Goal: Task Accomplishment & Management: Complete application form

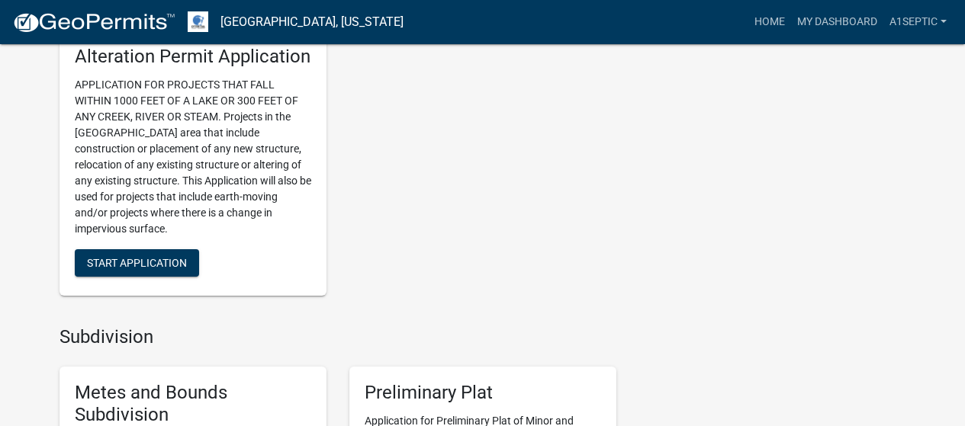
scroll to position [1671, 0]
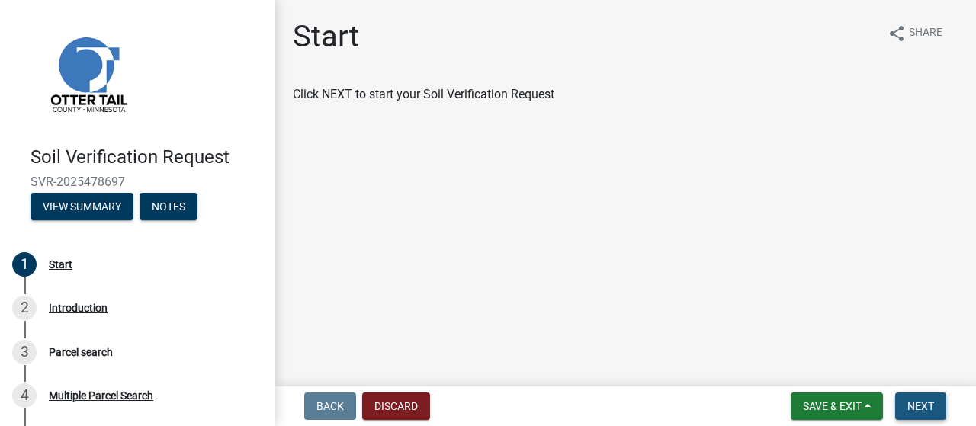
click at [911, 400] on span "Next" at bounding box center [920, 406] width 27 height 12
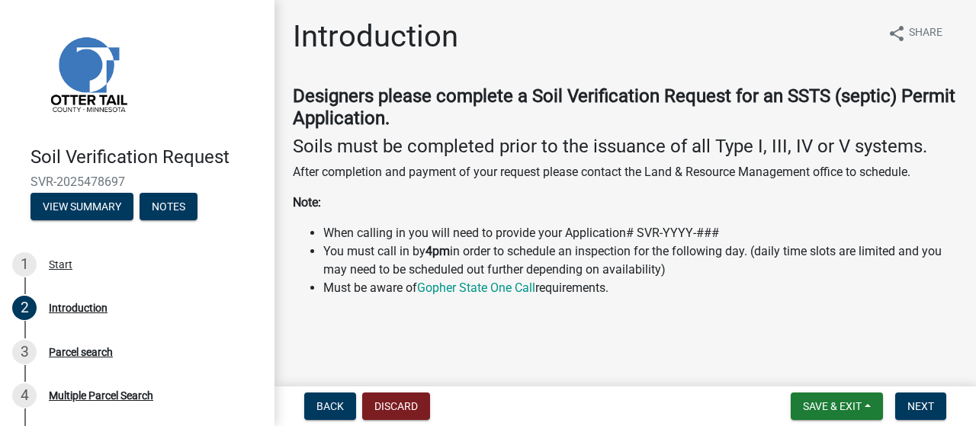
scroll to position [120, 0]
click at [907, 400] on span "Next" at bounding box center [920, 406] width 27 height 12
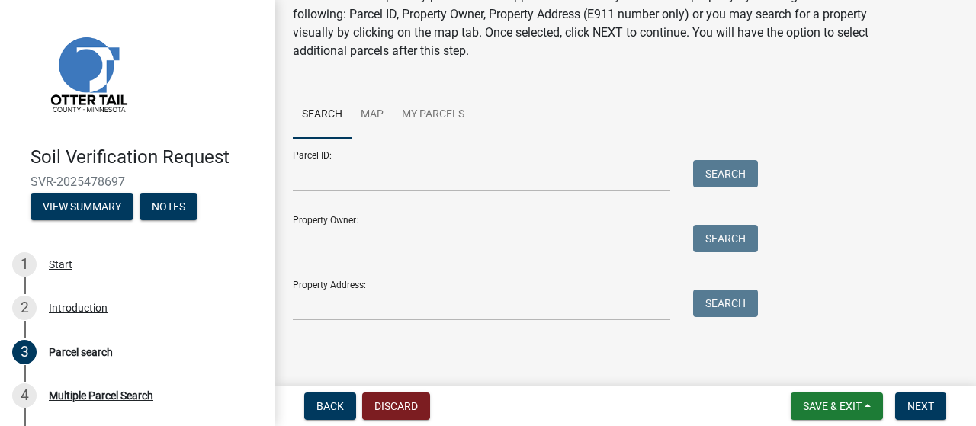
scroll to position [136, 0]
click at [318, 321] on input "Property Address:" at bounding box center [481, 305] width 377 height 31
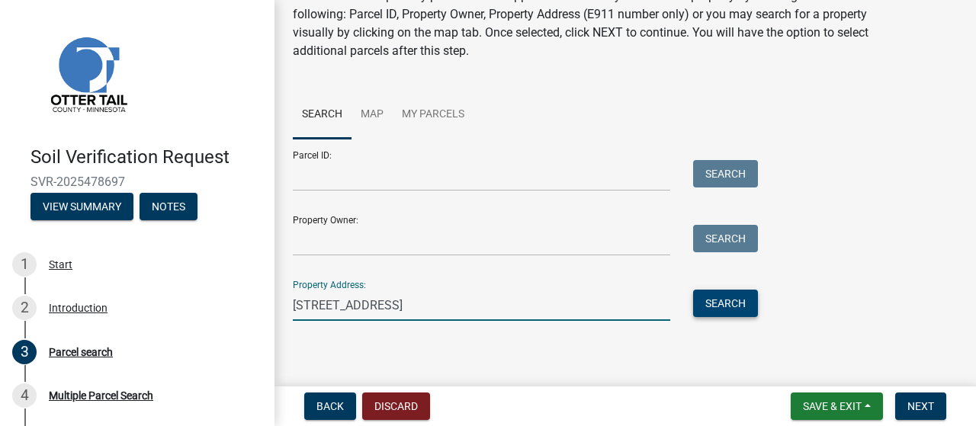
type input "22263 S Beauty Bay Rd"
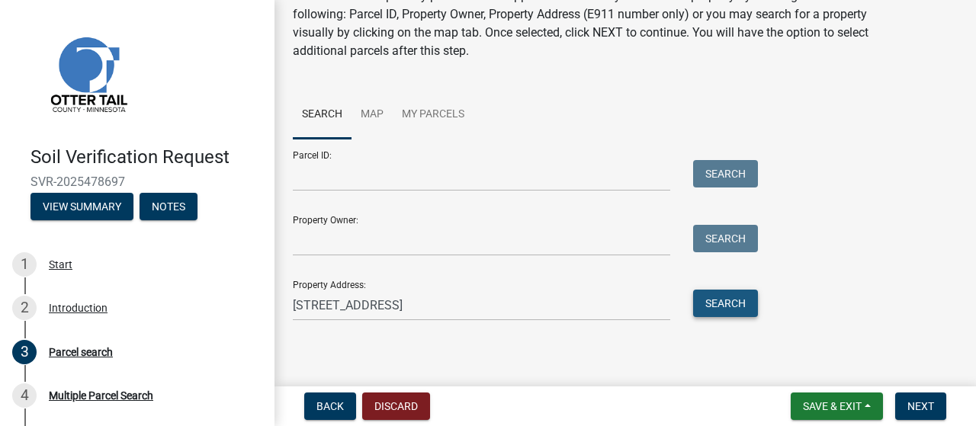
click at [740, 317] on button "Search" at bounding box center [725, 303] width 65 height 27
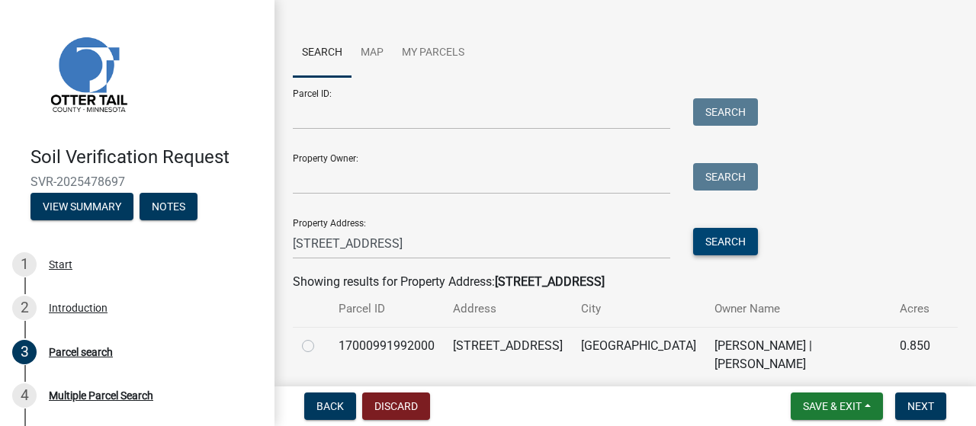
click at [740, 255] on button "Search" at bounding box center [725, 241] width 65 height 27
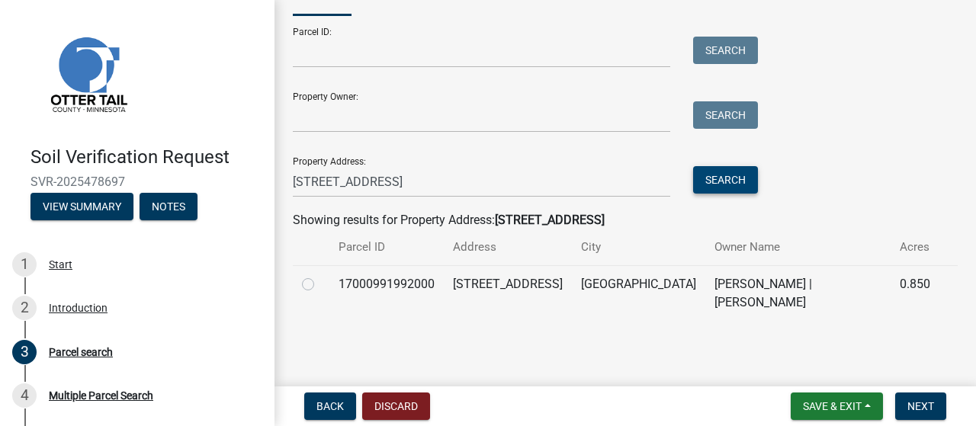
scroll to position [376, 0]
click at [320, 275] on label at bounding box center [320, 275] width 0 height 0
click at [320, 275] on input "radio" at bounding box center [325, 280] width 10 height 10
radio input "true"
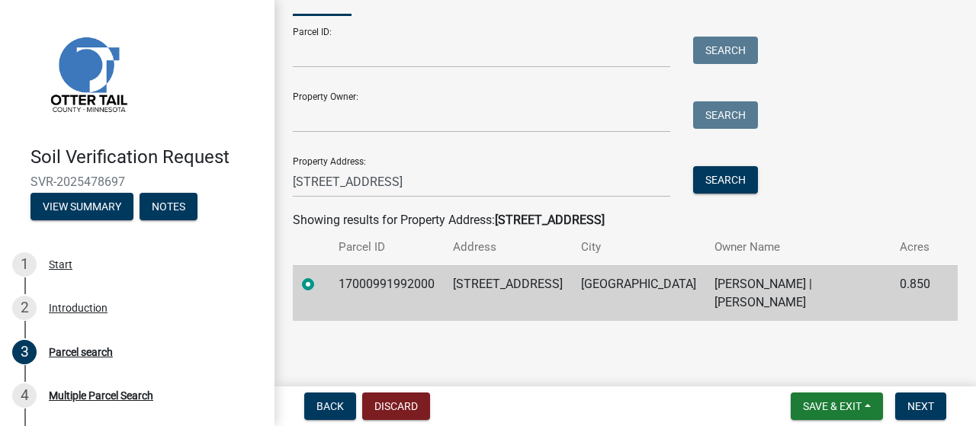
click at [320, 275] on label at bounding box center [320, 275] width 0 height 0
click at [320, 275] on input "radio" at bounding box center [325, 280] width 10 height 10
click at [907, 402] on span "Next" at bounding box center [920, 406] width 27 height 12
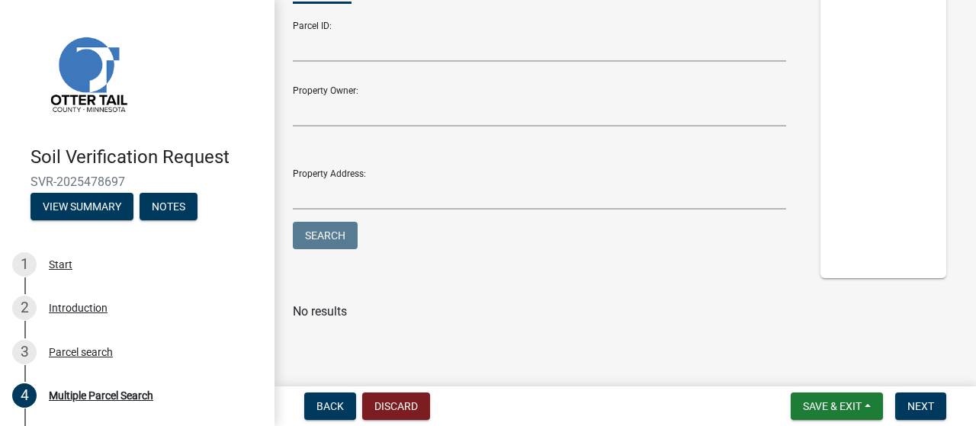
scroll to position [302, 0]
click at [907, 403] on span "Next" at bounding box center [920, 406] width 27 height 12
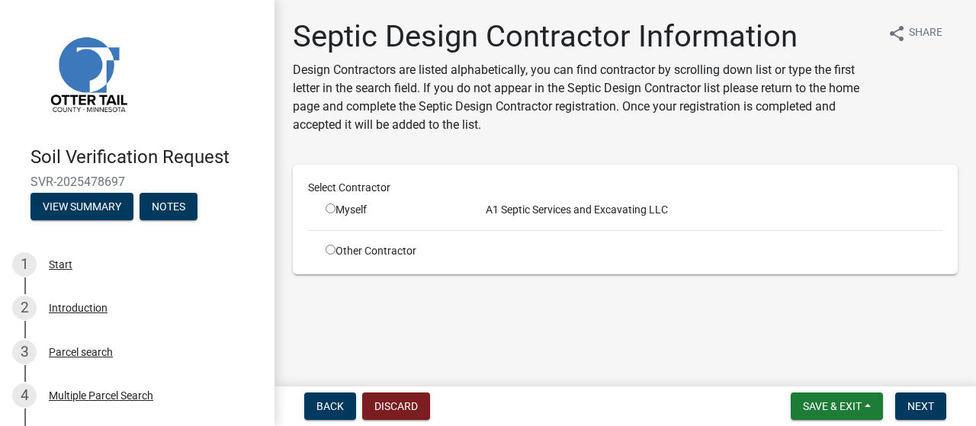
click at [336, 214] on input "radio" at bounding box center [331, 209] width 10 height 10
radio input "true"
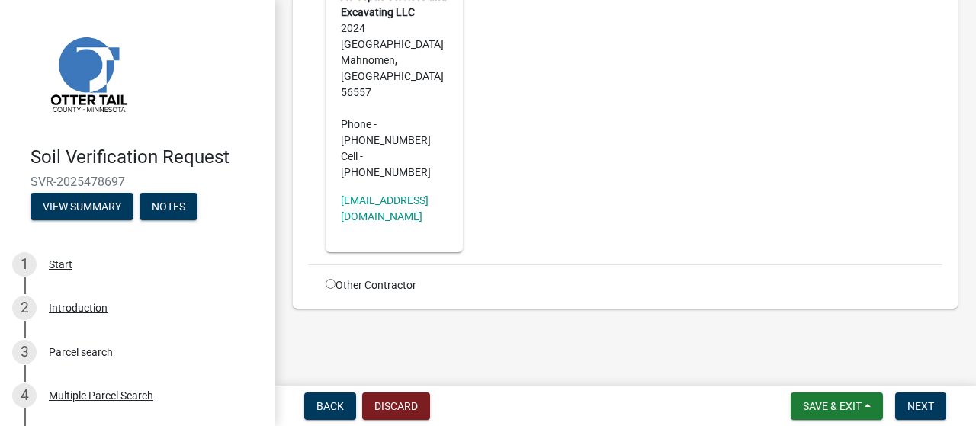
scroll to position [458, 0]
click at [914, 403] on span "Next" at bounding box center [920, 406] width 27 height 12
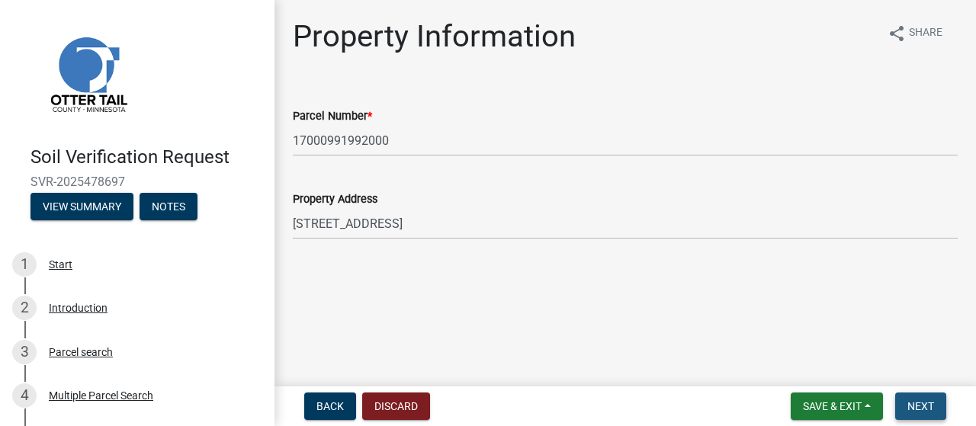
click at [908, 406] on span "Next" at bounding box center [920, 406] width 27 height 12
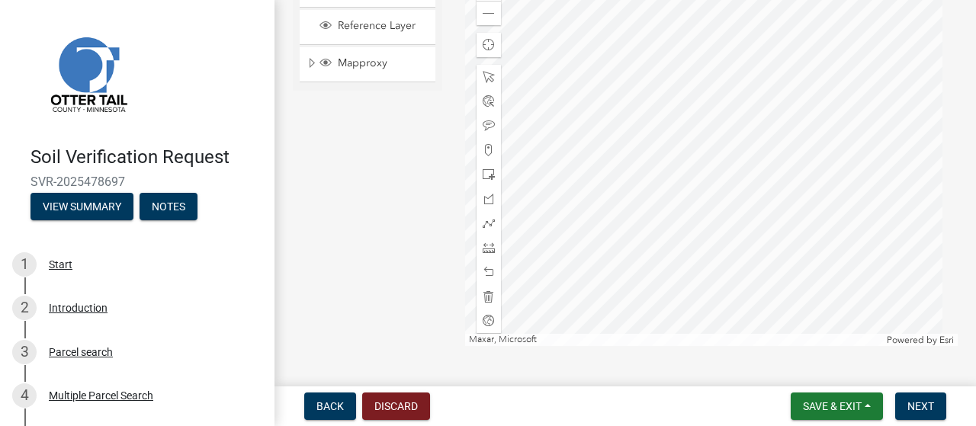
scroll to position [477, 0]
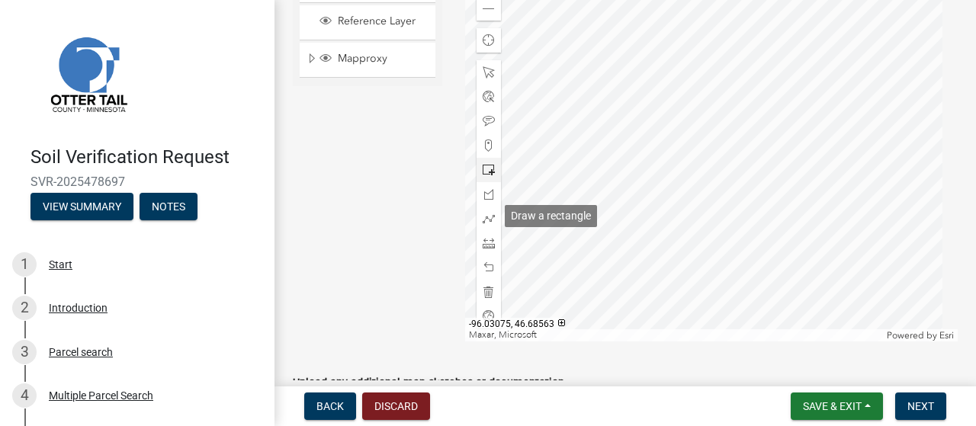
click at [484, 176] on span at bounding box center [489, 170] width 12 height 12
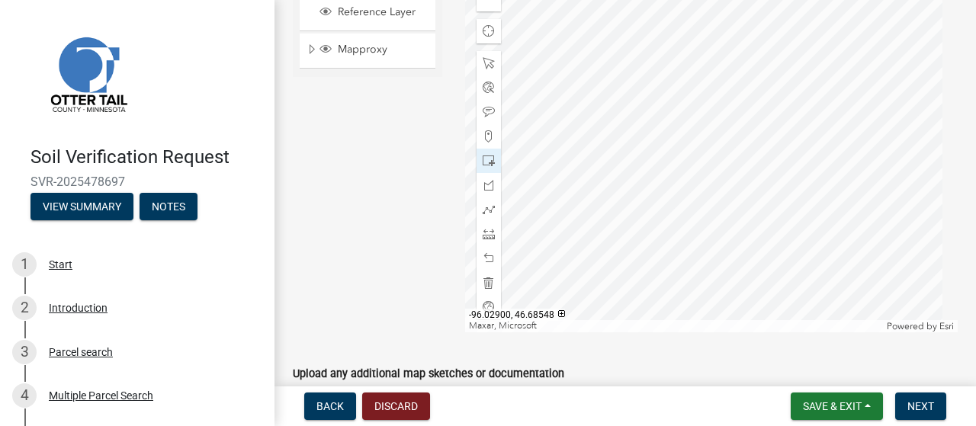
click at [746, 243] on div at bounding box center [711, 141] width 493 height 381
click at [488, 289] on span at bounding box center [489, 283] width 12 height 12
click at [729, 240] on div at bounding box center [711, 141] width 493 height 381
click at [723, 245] on div at bounding box center [711, 141] width 493 height 381
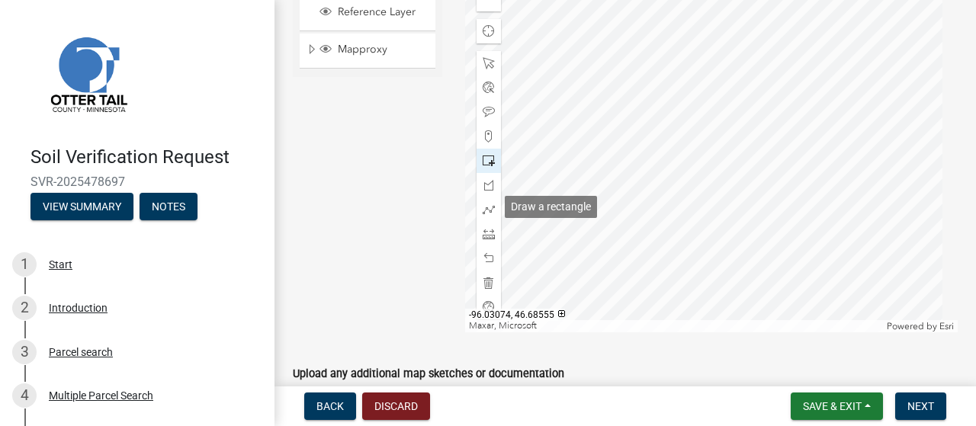
click at [489, 167] on span at bounding box center [489, 161] width 12 height 12
click at [725, 242] on div at bounding box center [711, 141] width 493 height 381
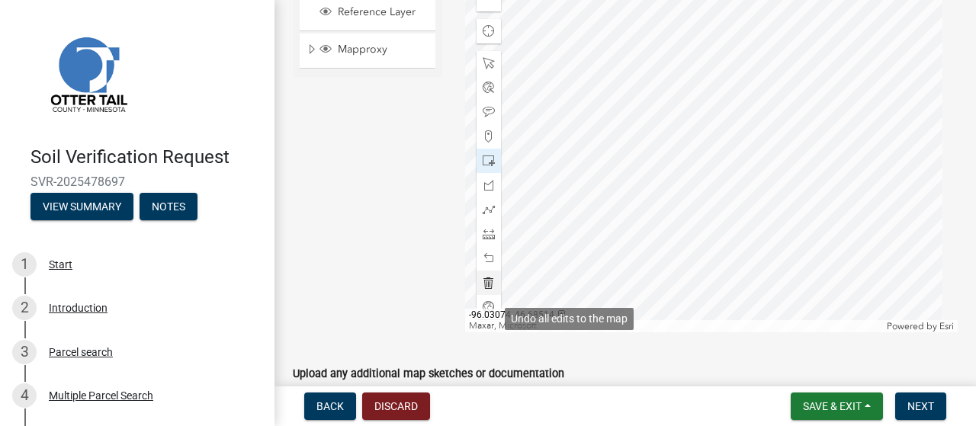
click at [490, 289] on span at bounding box center [489, 283] width 12 height 12
click at [719, 247] on div at bounding box center [711, 141] width 493 height 381
click at [720, 253] on div at bounding box center [711, 141] width 493 height 381
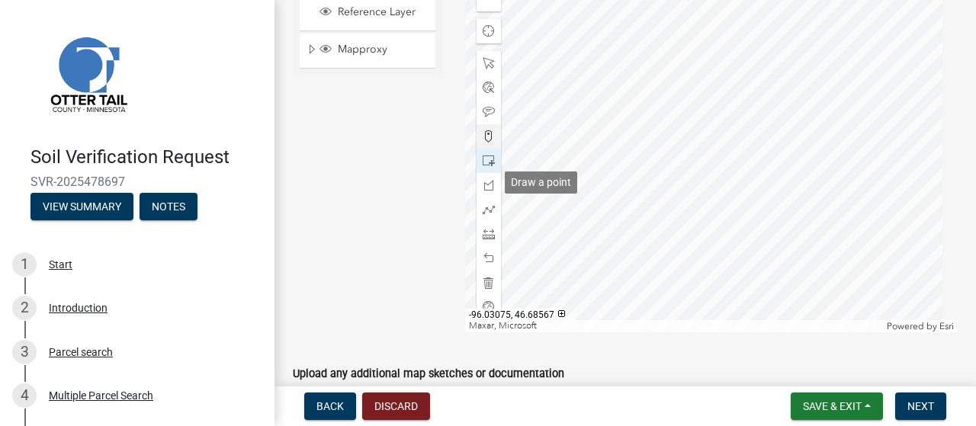
click at [491, 143] on span at bounding box center [489, 136] width 12 height 12
click at [727, 249] on div at bounding box center [711, 141] width 493 height 381
click at [909, 400] on span "Next" at bounding box center [920, 406] width 27 height 12
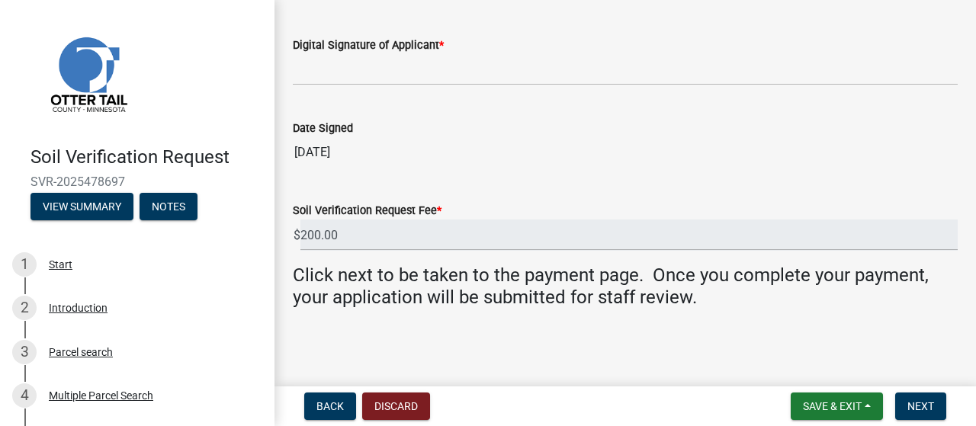
scroll to position [79, 0]
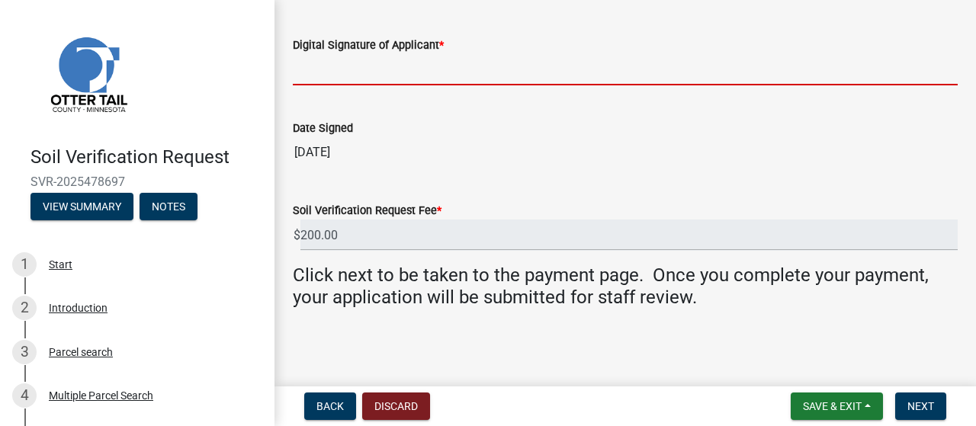
click at [348, 85] on input "Digital Signature of Applicant *" at bounding box center [625, 69] width 665 height 31
type input "Patricia Stock"
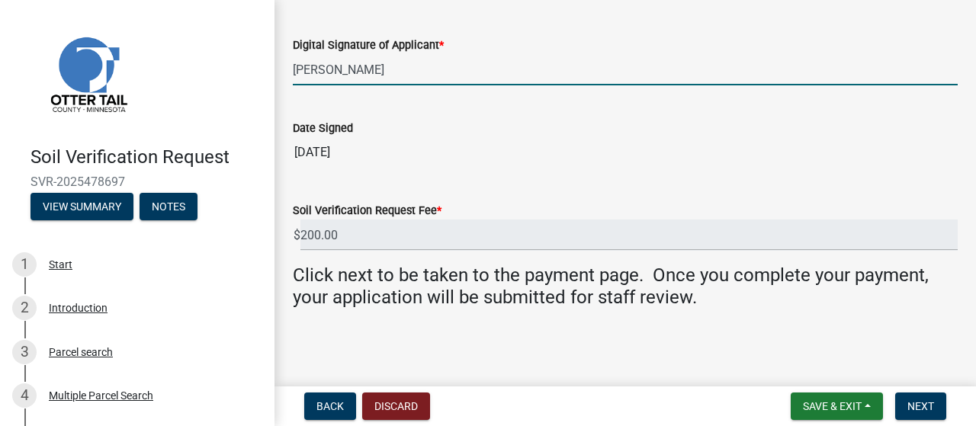
scroll to position [198, 0]
click at [907, 403] on span "Next" at bounding box center [920, 406] width 27 height 12
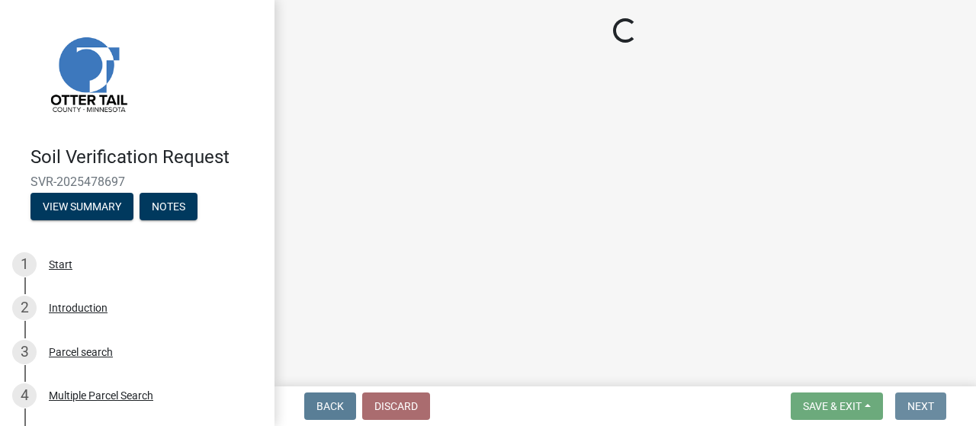
scroll to position [0, 0]
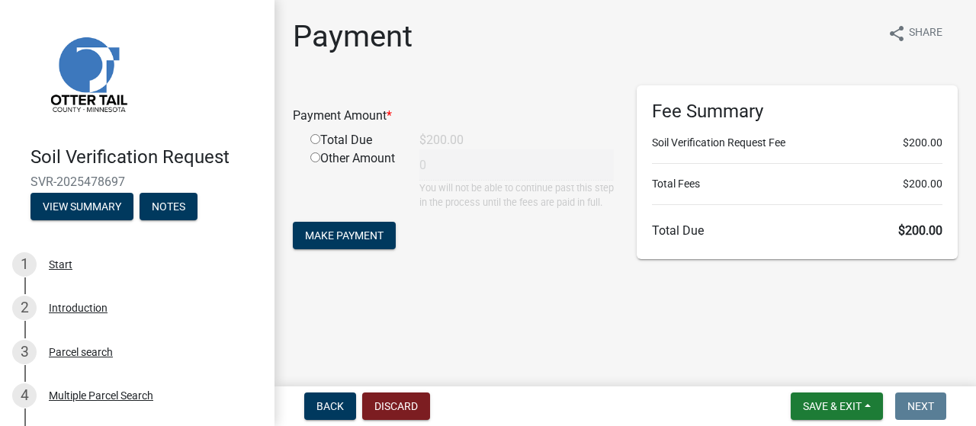
click at [320, 144] on input "radio" at bounding box center [315, 139] width 10 height 10
radio input "true"
type input "200"
click at [365, 242] on span "Make Payment" at bounding box center [344, 236] width 79 height 12
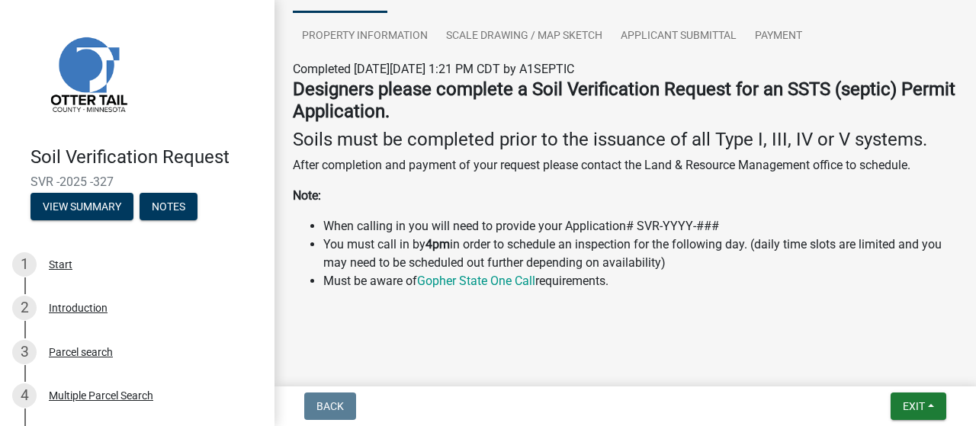
scroll to position [408, 0]
